Goal: Task Accomplishment & Management: Manage account settings

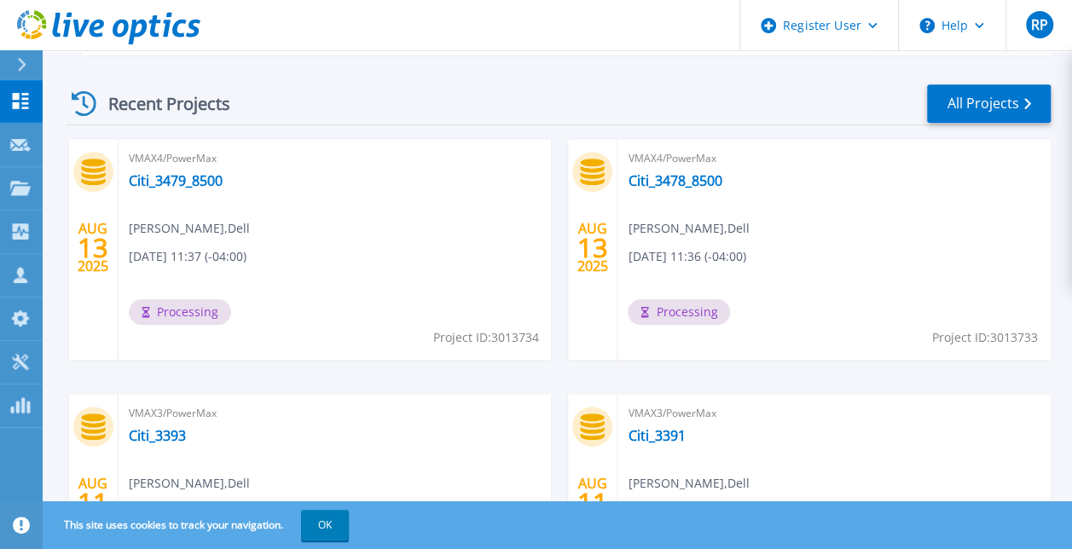
scroll to position [512, 0]
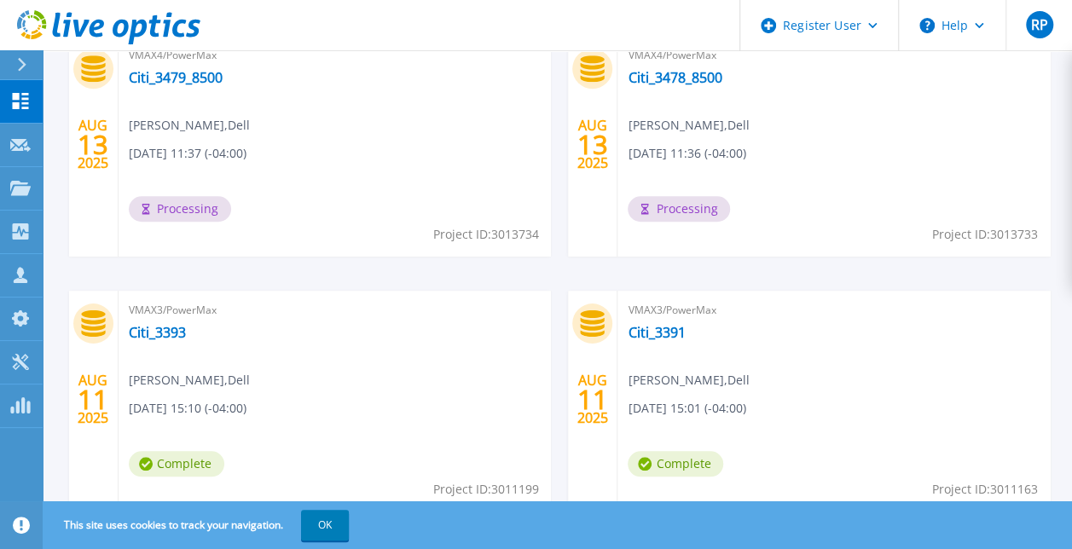
scroll to position [597, 0]
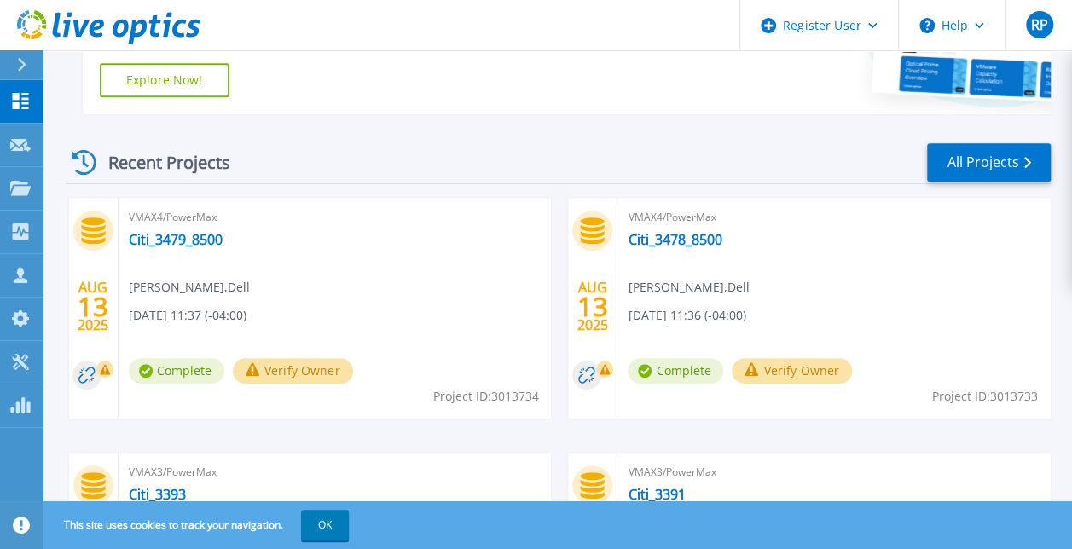
scroll to position [427, 0]
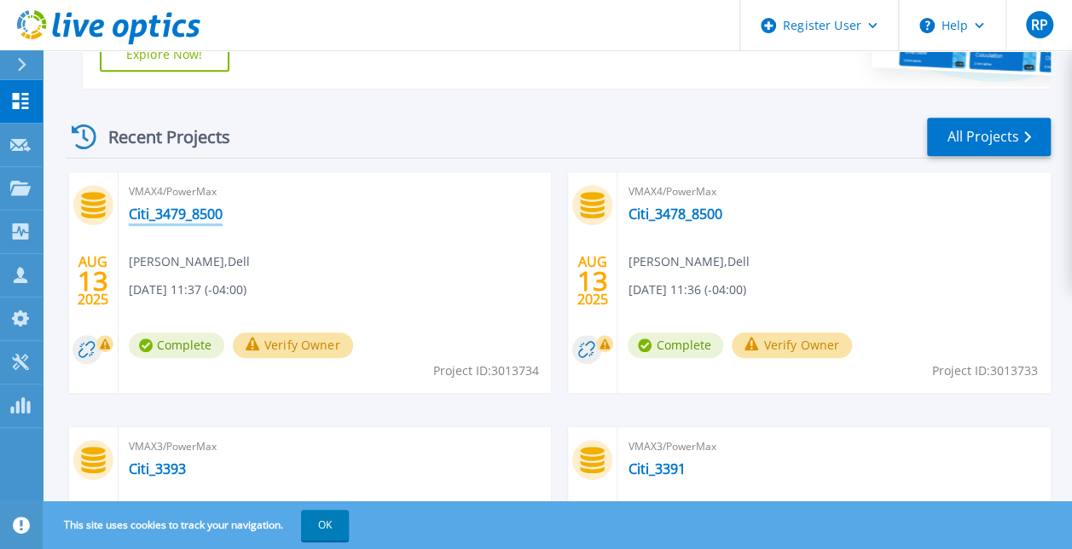
click at [177, 214] on link "Citi_3479_8500" at bounding box center [176, 214] width 94 height 17
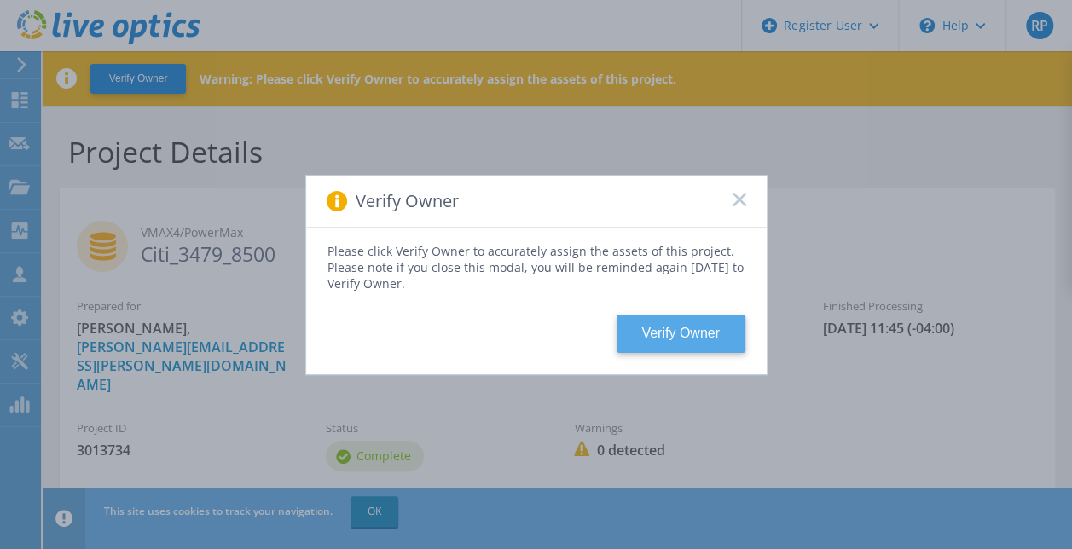
click at [662, 333] on button "Verify Owner" at bounding box center [681, 334] width 129 height 38
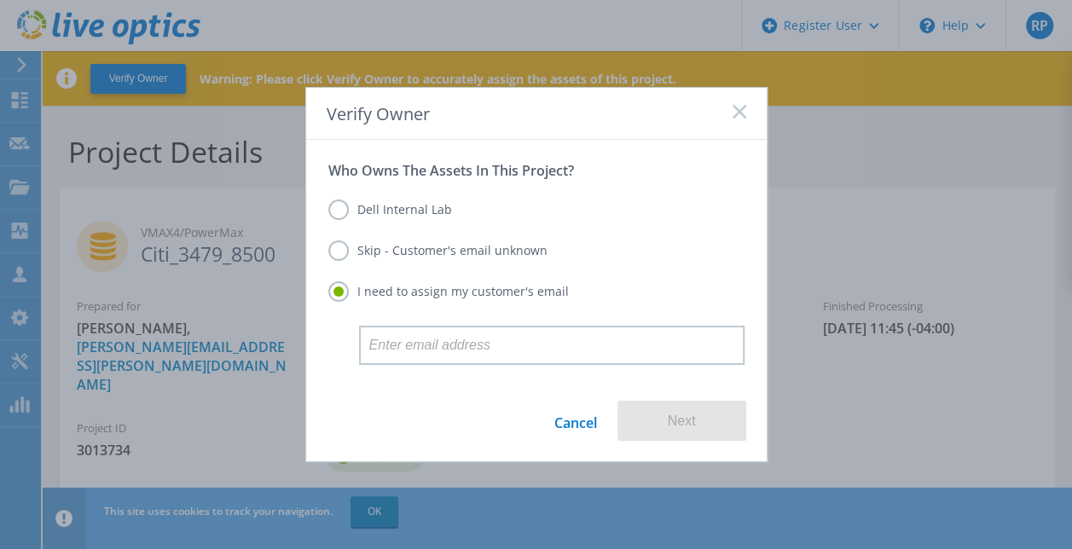
click at [401, 213] on label "Dell Internal Lab" at bounding box center [390, 210] width 124 height 20
click at [0, 0] on input "Dell Internal Lab" at bounding box center [0, 0] width 0 height 0
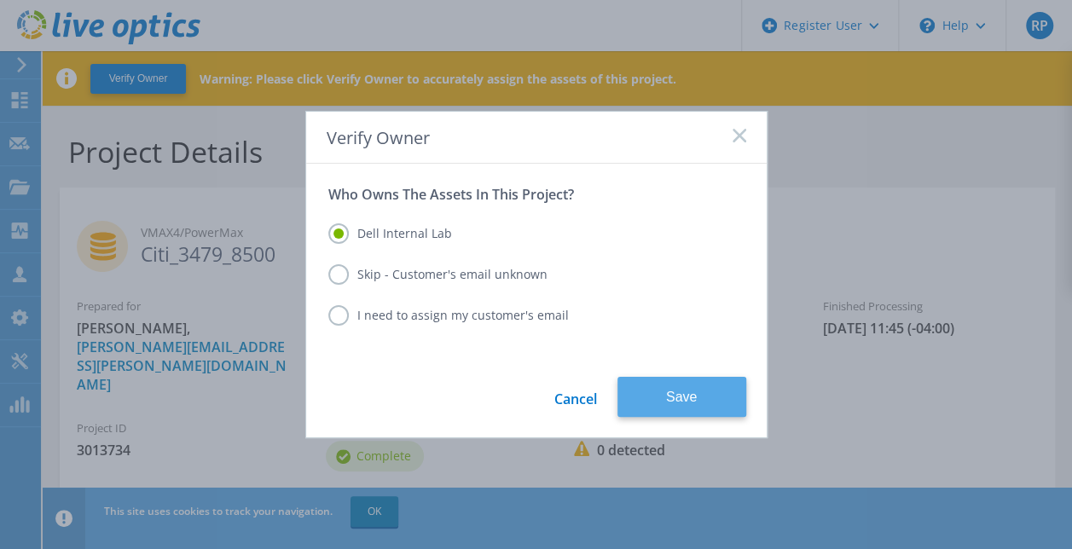
click at [647, 381] on button "Save" at bounding box center [682, 397] width 129 height 40
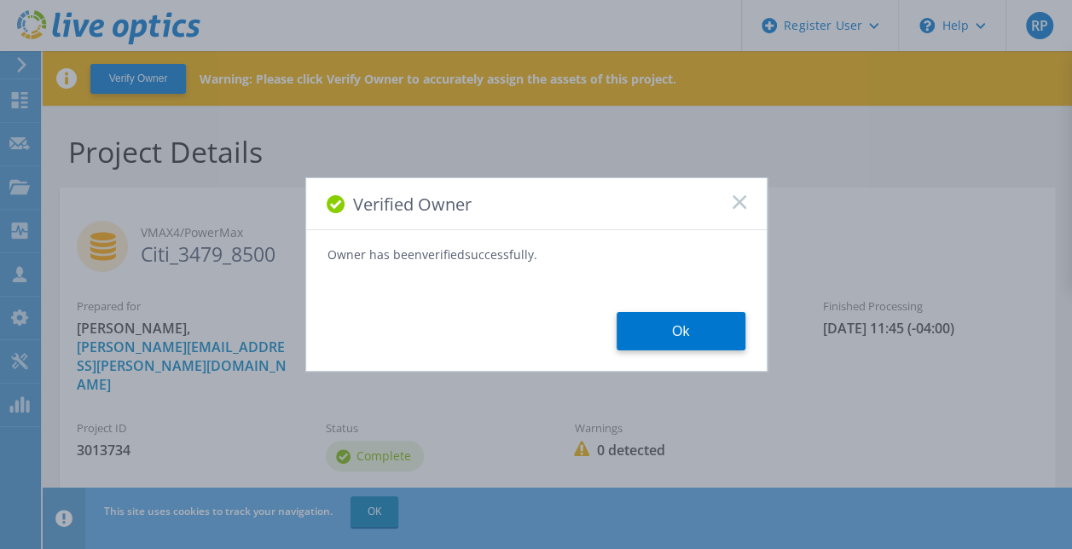
click at [640, 328] on button "Ok" at bounding box center [681, 331] width 129 height 38
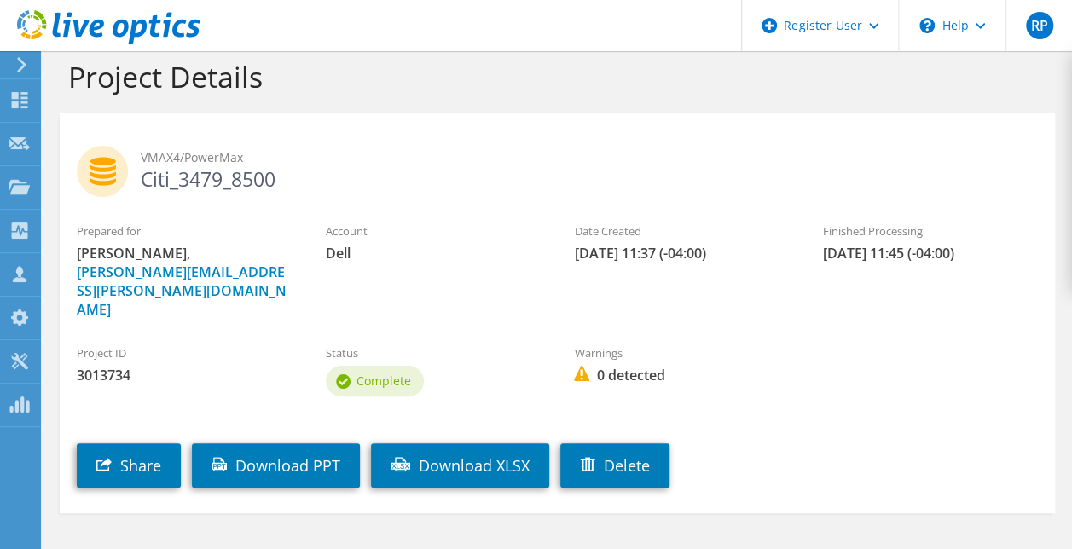
scroll to position [49, 0]
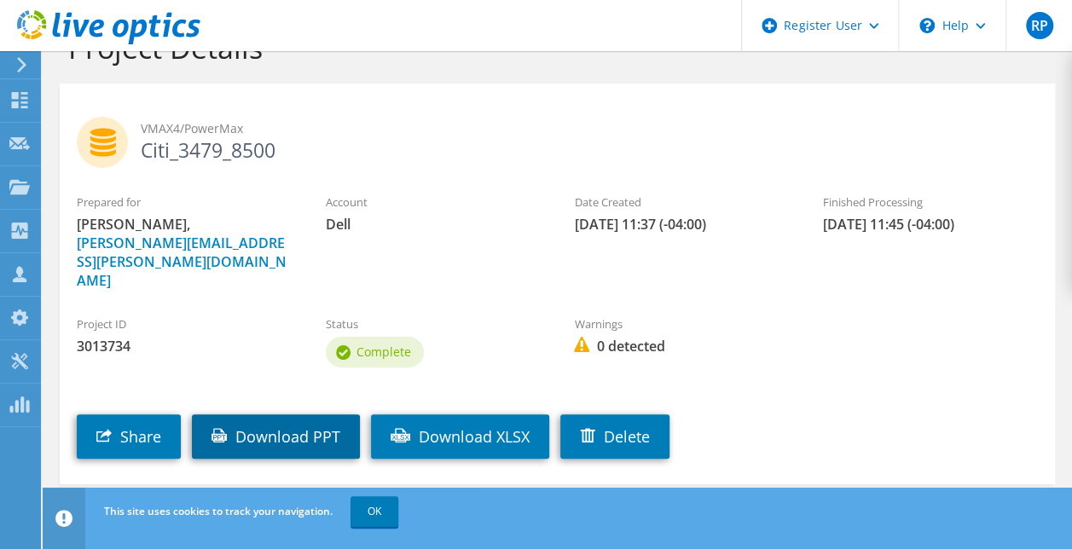
click at [303, 415] on link "Download PPT" at bounding box center [276, 437] width 168 height 44
click at [349, 508] on span "OK" at bounding box center [376, 511] width 61 height 15
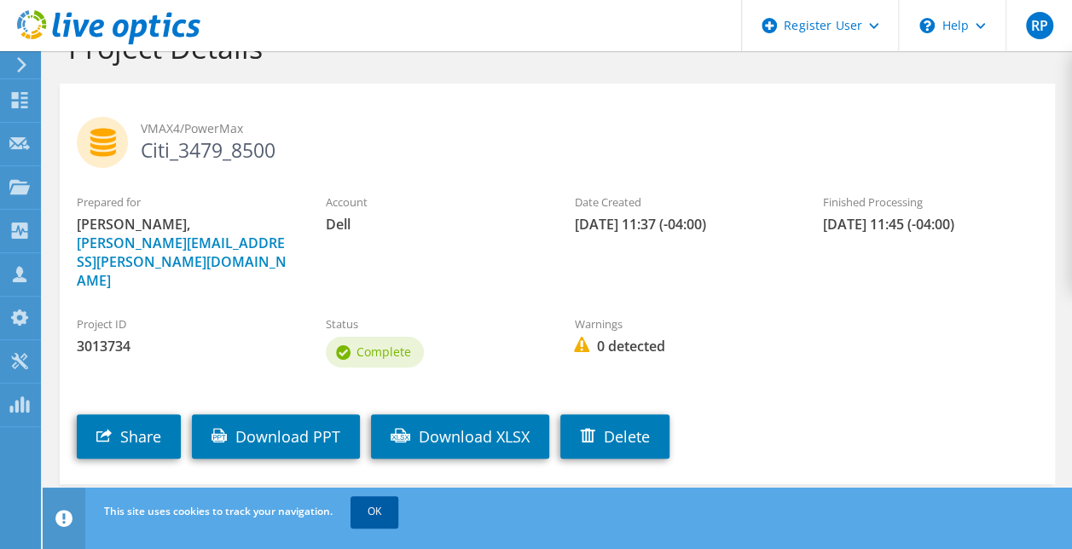
click at [369, 510] on link "OK" at bounding box center [375, 511] width 48 height 31
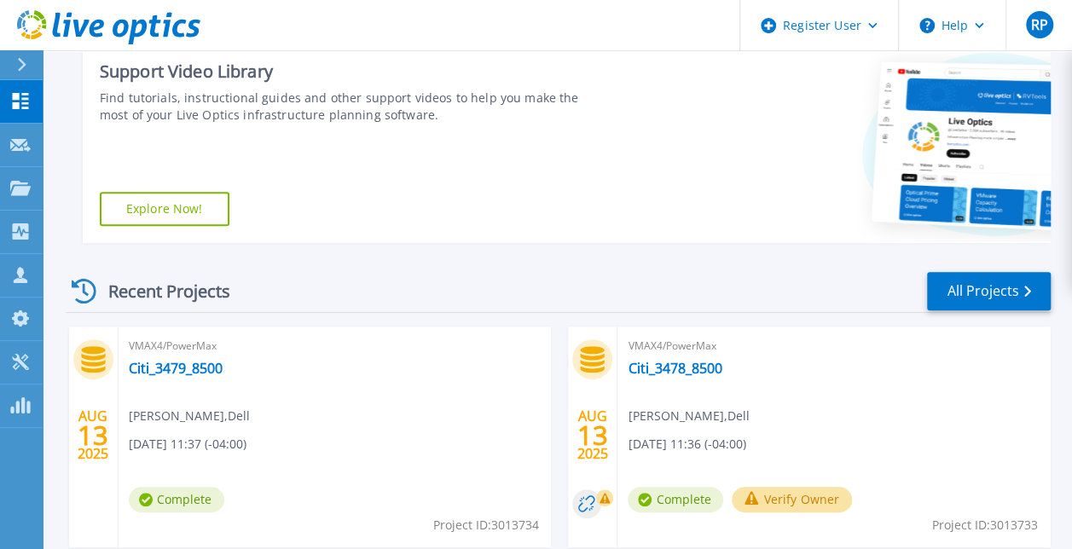
scroll to position [427, 0]
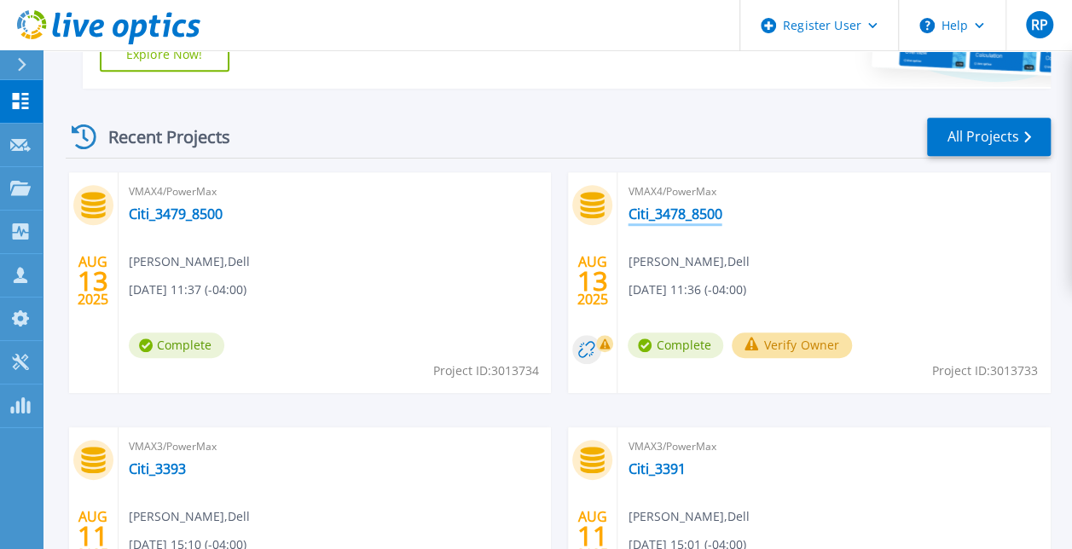
click at [659, 215] on link "Citi_3478_8500" at bounding box center [675, 214] width 94 height 17
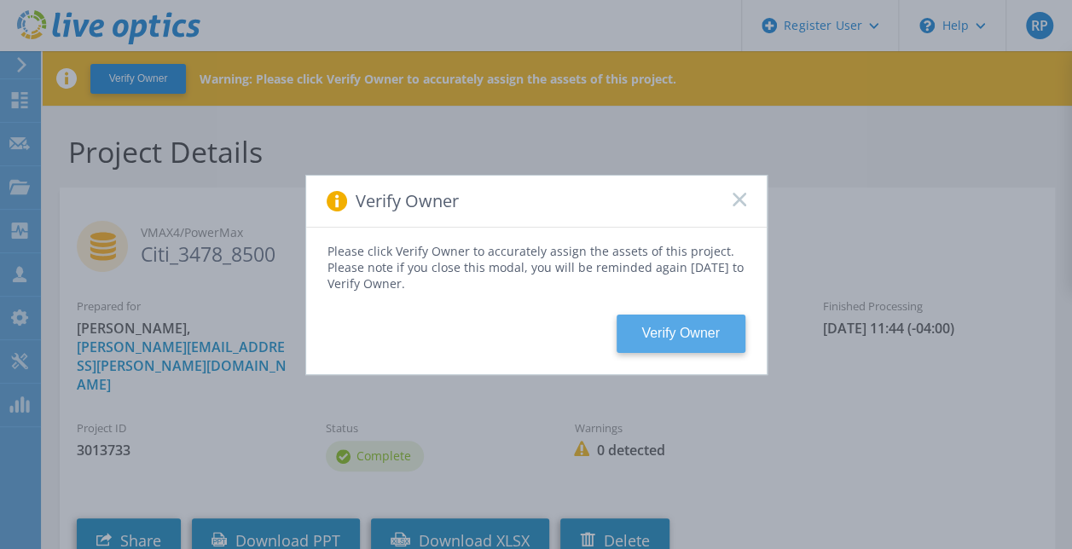
click at [682, 324] on button "Verify Owner" at bounding box center [681, 334] width 129 height 38
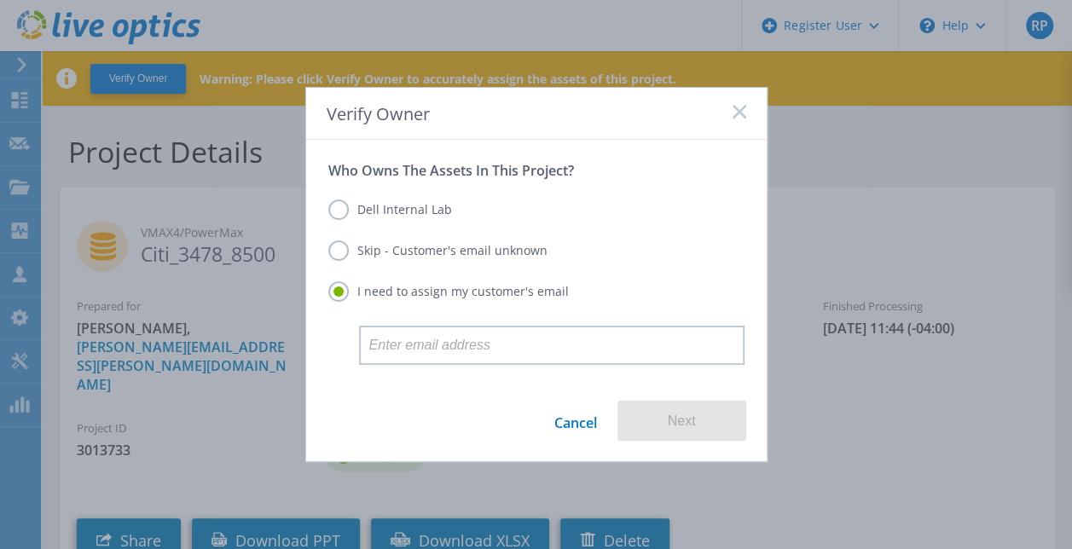
click at [415, 201] on label "Dell Internal Lab" at bounding box center [390, 210] width 124 height 20
click at [0, 0] on input "Dell Internal Lab" at bounding box center [0, 0] width 0 height 0
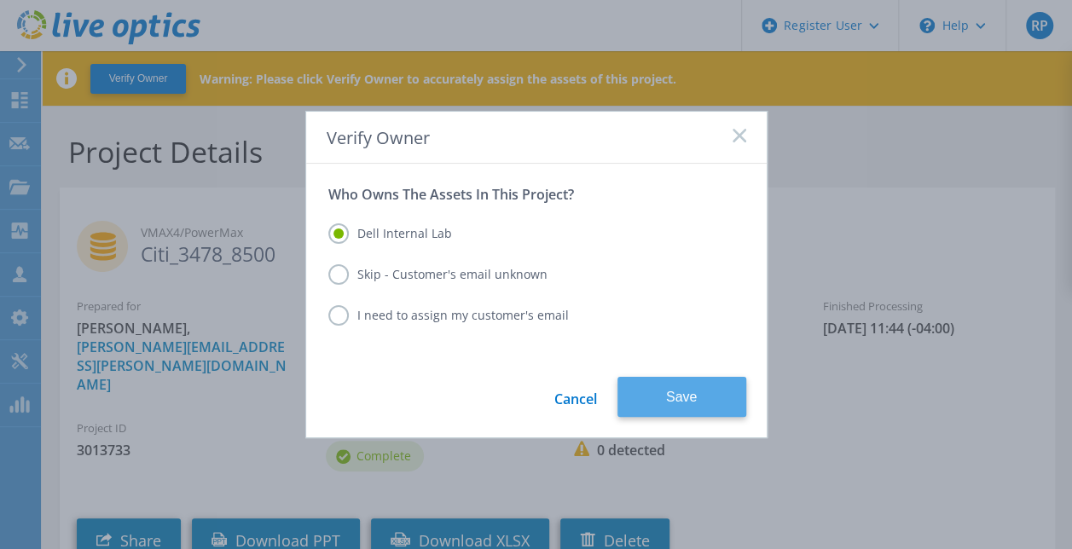
click at [701, 404] on button "Save" at bounding box center [682, 397] width 129 height 40
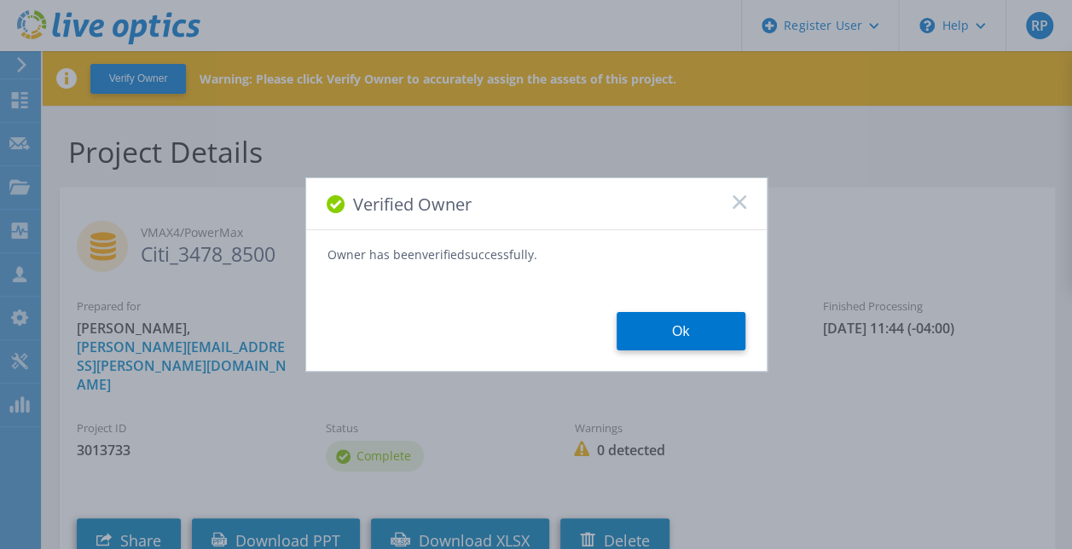
click at [694, 355] on div "Verified Owner Owner has been verified successfully. Ok" at bounding box center [536, 274] width 462 height 195
click at [691, 343] on button "Ok" at bounding box center [681, 331] width 129 height 38
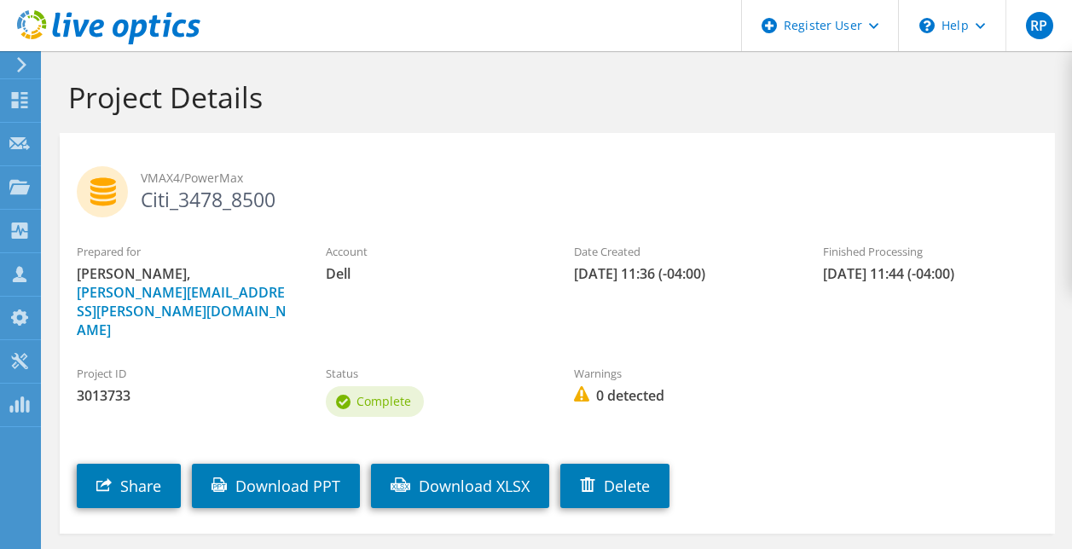
click at [316, 503] on section "Project Details VMAX4/PowerMax Citi_3478_8500 Prepared for [PERSON_NAME], [PERS…" at bounding box center [558, 343] width 1030 height 585
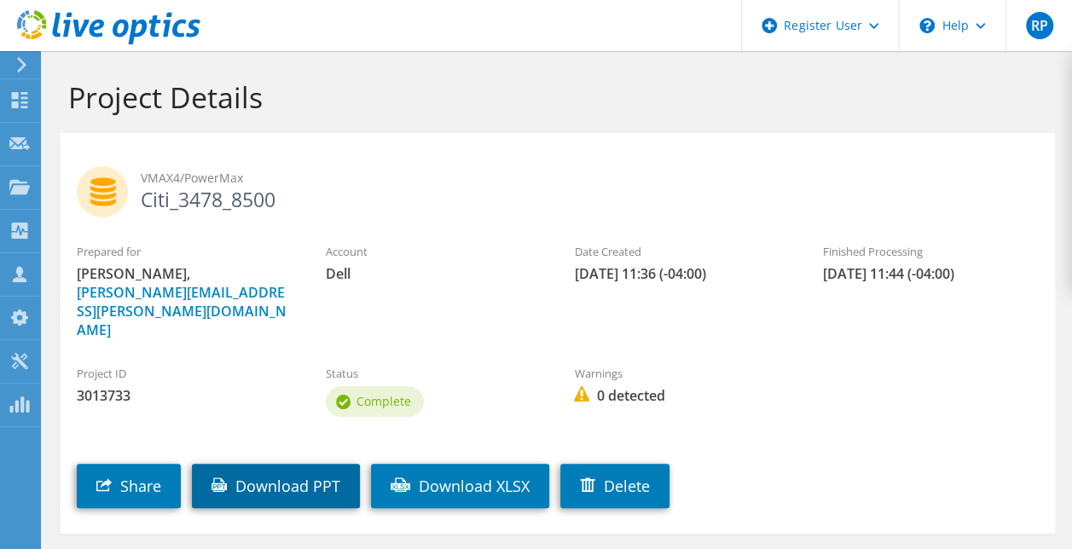
click at [302, 464] on link "Download PPT" at bounding box center [276, 486] width 168 height 44
